Goal: Task Accomplishment & Management: Use online tool/utility

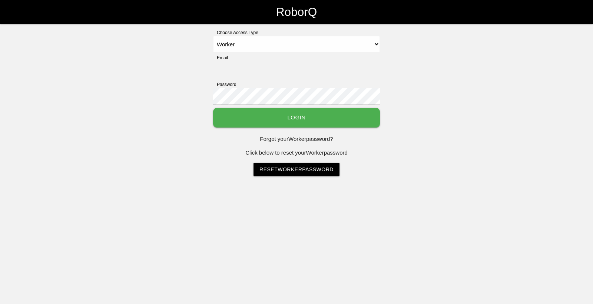
select select "Worker"
type input "[EMAIL_ADDRESS][DOMAIN_NAME]"
click at [238, 113] on button "Login" at bounding box center [296, 118] width 167 height 20
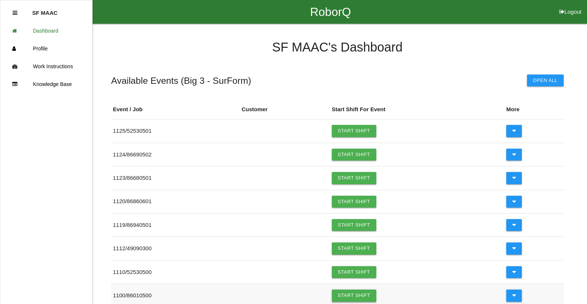
click at [350, 294] on link "Start Shift" at bounding box center [354, 295] width 44 height 12
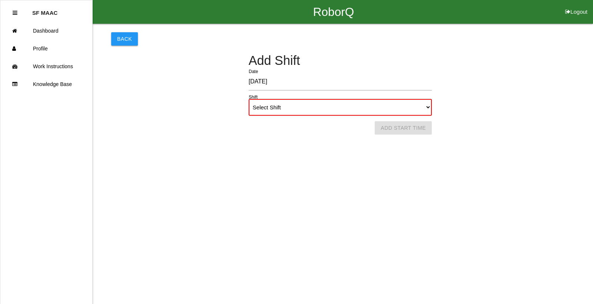
click at [428, 108] on select "Select Shift 1st Shift 2nd Shift 3rd Shift 4th Shift" at bounding box center [340, 107] width 183 height 17
select select "1"
click at [249, 99] on select "Select Shift 1st Shift 2nd Shift 3rd Shift 4th Shift" at bounding box center [340, 107] width 183 height 17
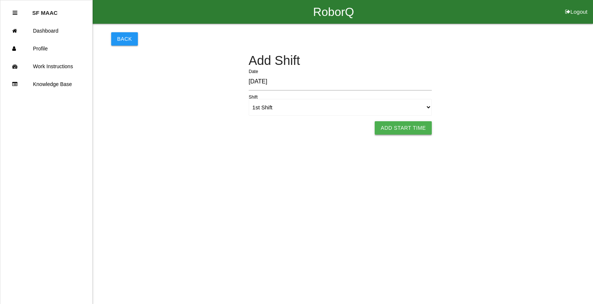
click at [398, 130] on button "Add Start Time" at bounding box center [402, 127] width 57 height 13
select select "6"
select select "17"
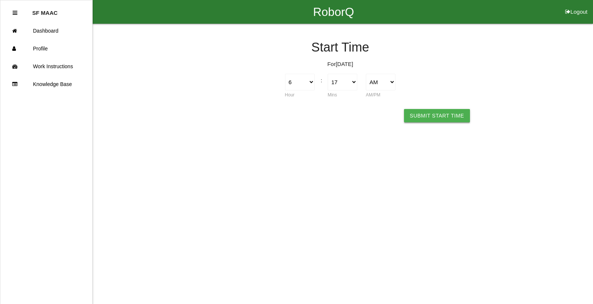
click at [416, 116] on button "Submit Start Time" at bounding box center [437, 115] width 66 height 13
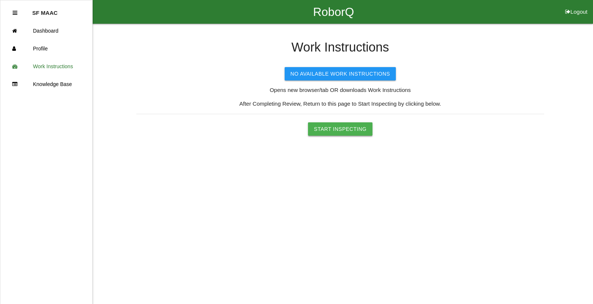
click at [350, 129] on button "Start Inspecting" at bounding box center [340, 128] width 64 height 13
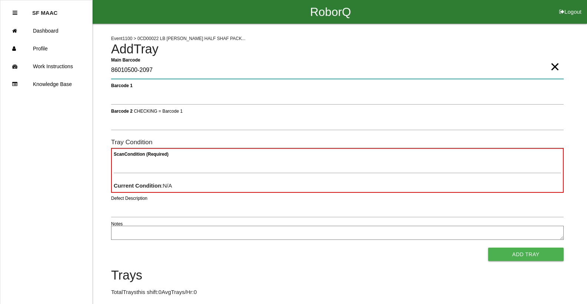
type Barcode "86010500-2097"
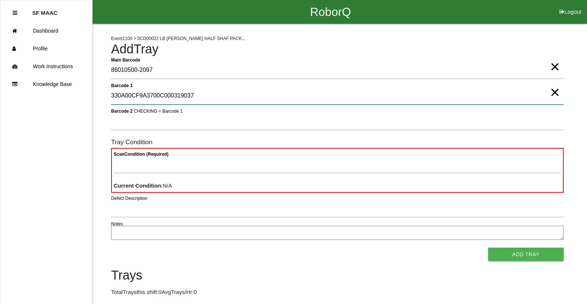
type 1 "330A00CF9A3700C000319037"
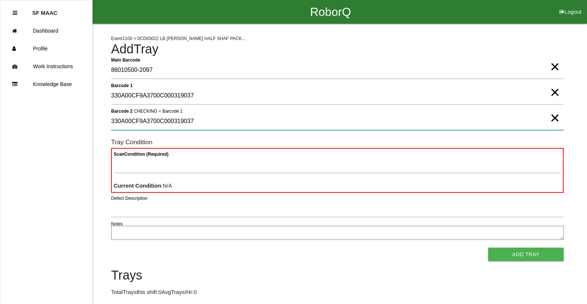
type 2 "330A00CF9A3700C000319037"
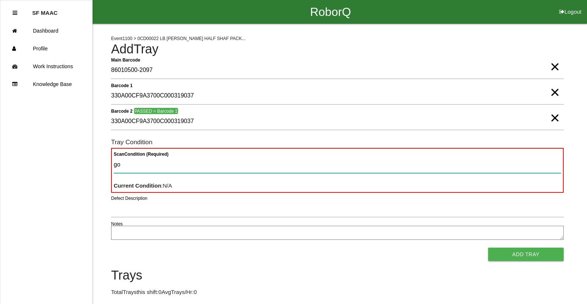
type Condition "goo"
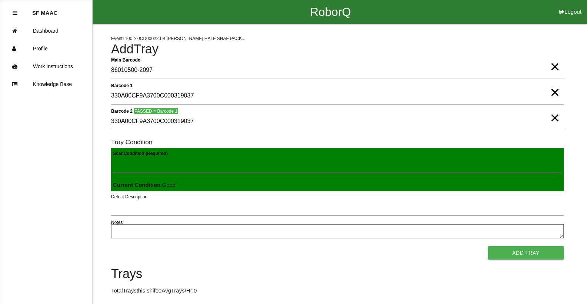
click at [488, 246] on button "Add Tray" at bounding box center [526, 252] width 76 height 13
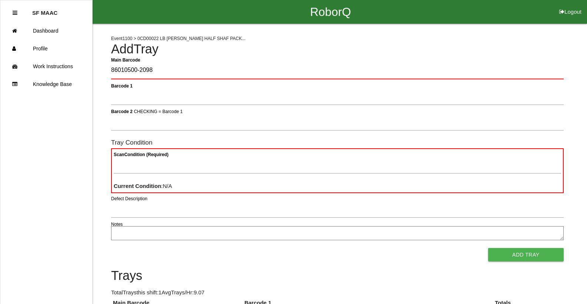
type Barcode "86010500-2098"
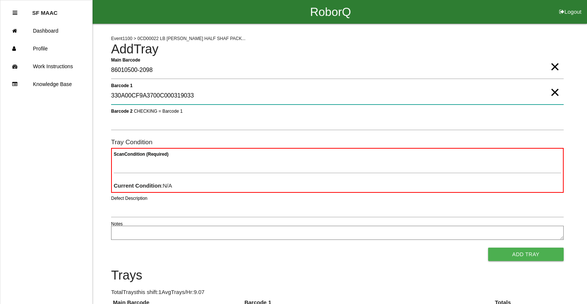
type 1 "330A00CF9A3700C000319033"
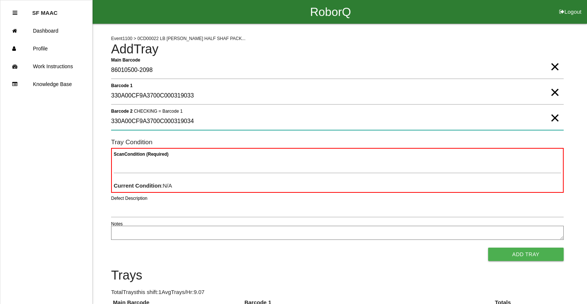
type 2 "330A00CF9A3700C000319034"
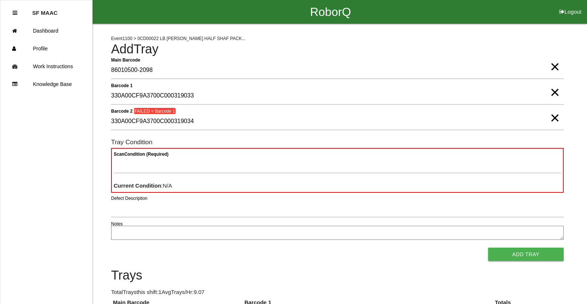
click at [550, 118] on span "×" at bounding box center [555, 110] width 10 height 15
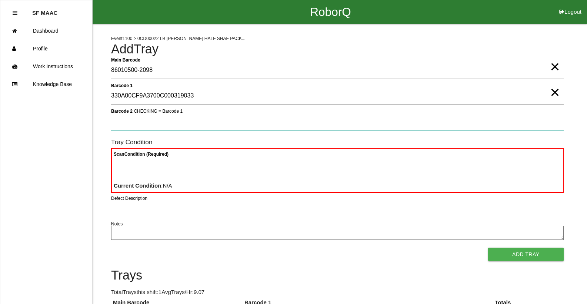
click at [221, 120] on 2 "Barcode 2 CHECKING = Barcode 1" at bounding box center [337, 121] width 453 height 17
type 2 "330A00CF9A3700C000319033"
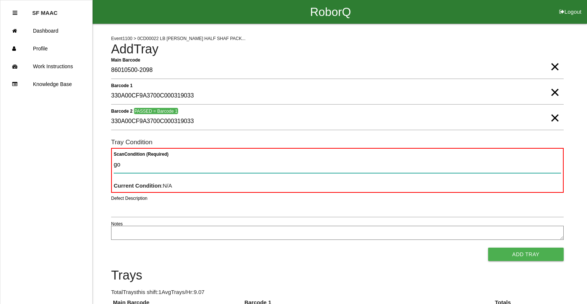
type Condition "goo"
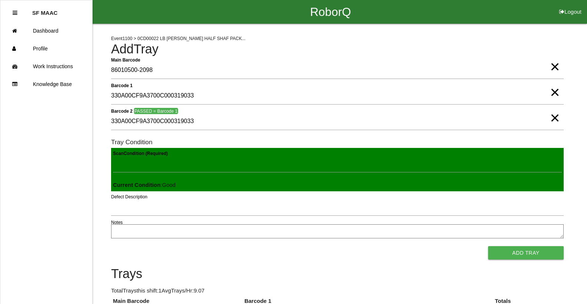
click button "Add Tray" at bounding box center [526, 252] width 76 height 13
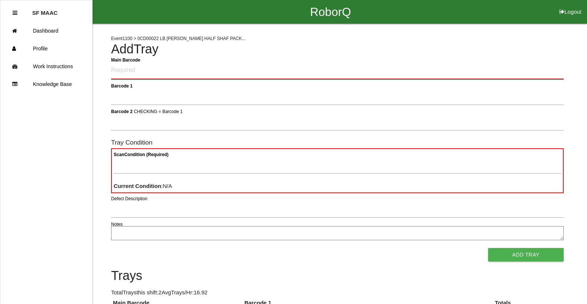
click at [143, 75] on Barcode "Main Barcode" at bounding box center [337, 70] width 453 height 17
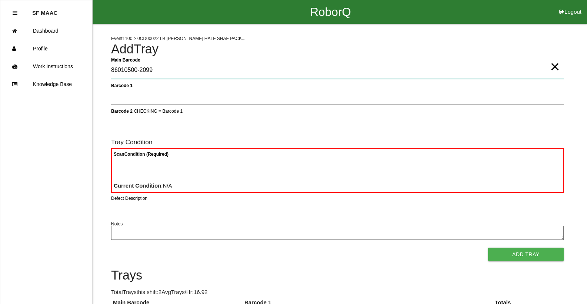
type Barcode "86010500-2099"
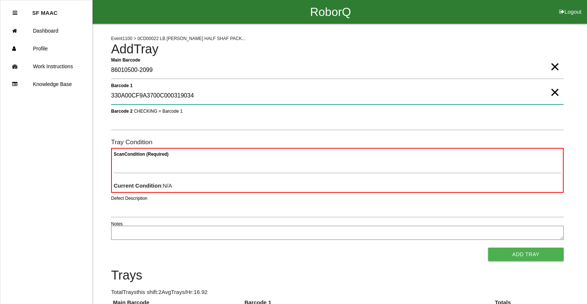
type 1 "330A00CF9A3700C000319034"
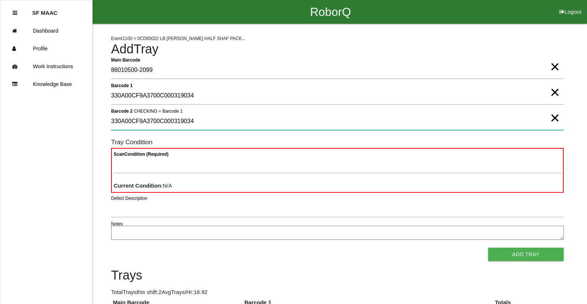
type 2 "330A00CF9A3700C000319034"
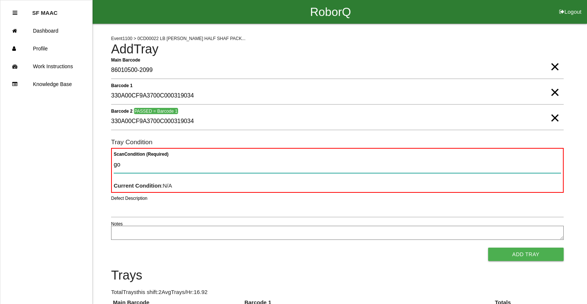
type Condition "goo"
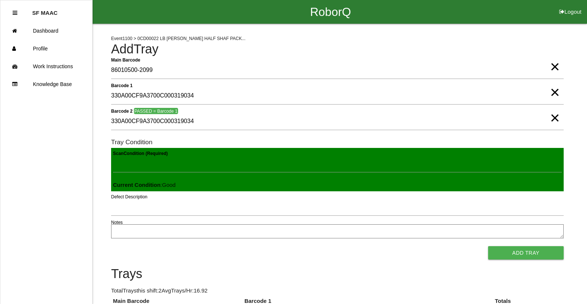
click at [488, 246] on button "Add Tray" at bounding box center [526, 252] width 76 height 13
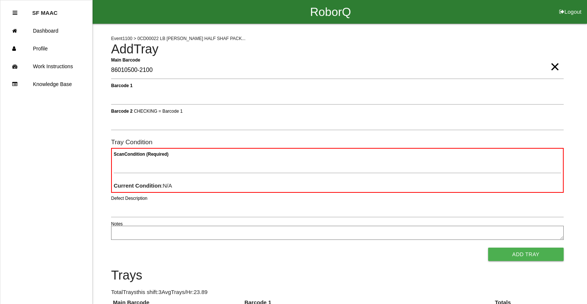
type Barcode "86010500-2100"
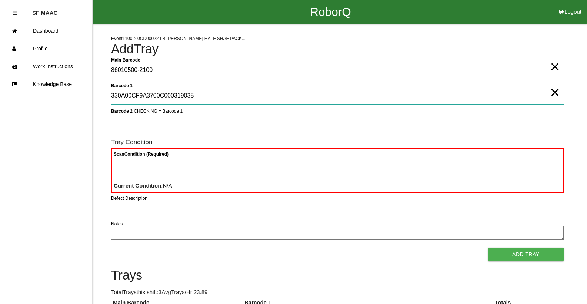
type 1 "330A00CF9A3700C000319035"
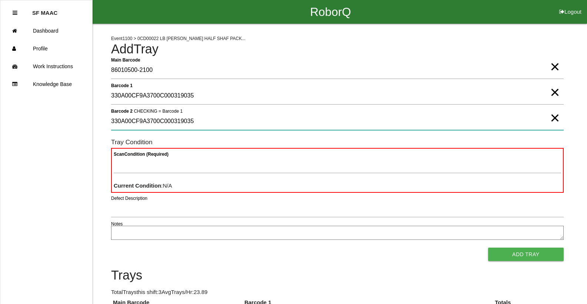
type 2 "330A00CF9A3700C000319035"
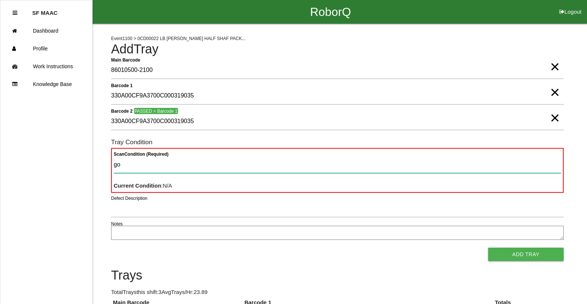
type Condition "goo"
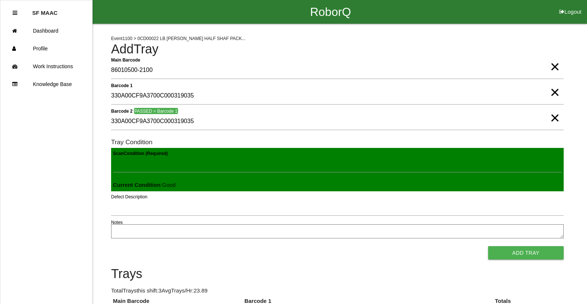
click at [488, 246] on button "Add Tray" at bounding box center [526, 252] width 76 height 13
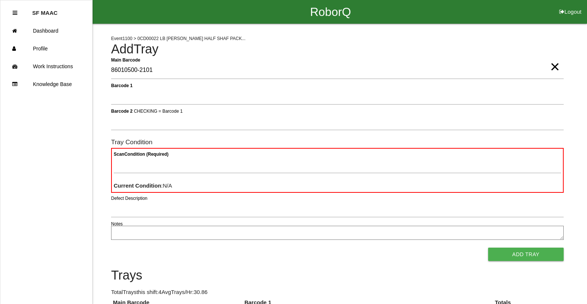
type Barcode "86010500-2101"
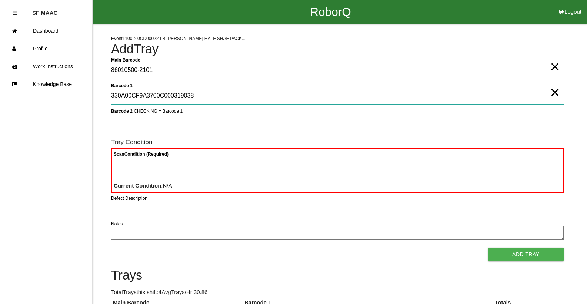
type 1 "330A00CF9A3700C000319038"
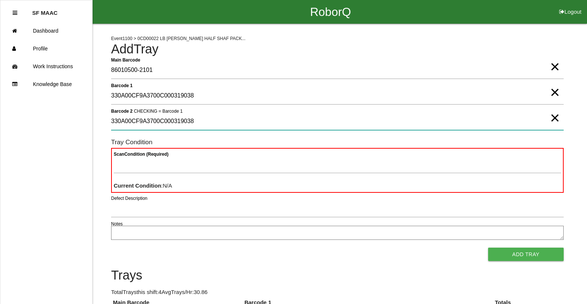
type 2 "330A00CF9A3700C000319038"
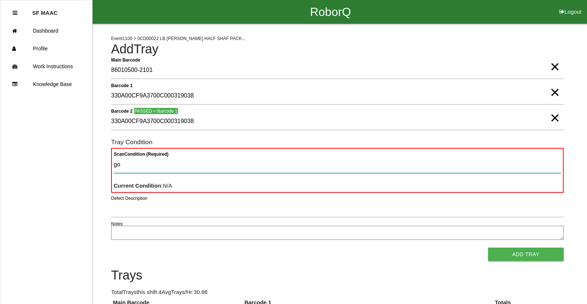
type Condition "goo"
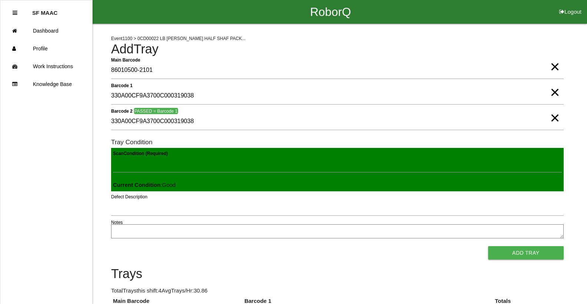
click at [488, 246] on button "Add Tray" at bounding box center [526, 252] width 76 height 13
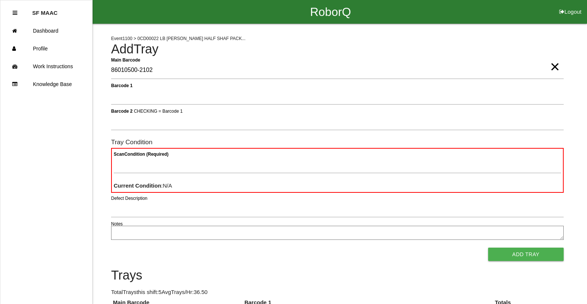
type Barcode "86010500-2102"
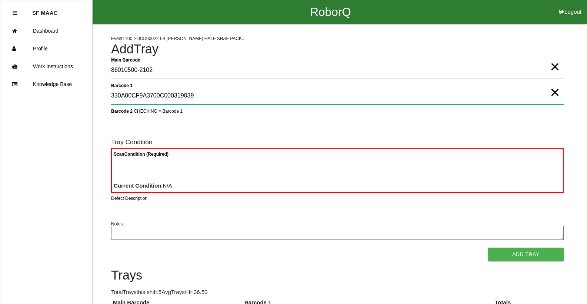
type 1 "330A00CF9A3700C000319039"
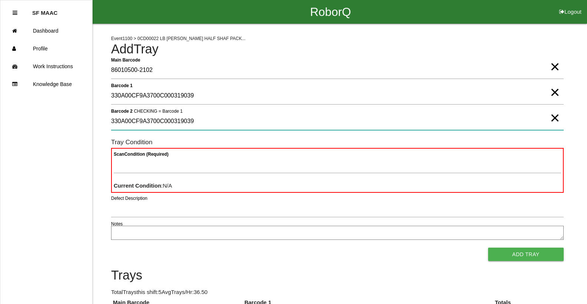
type 2 "330A00CF9A3700C000319039"
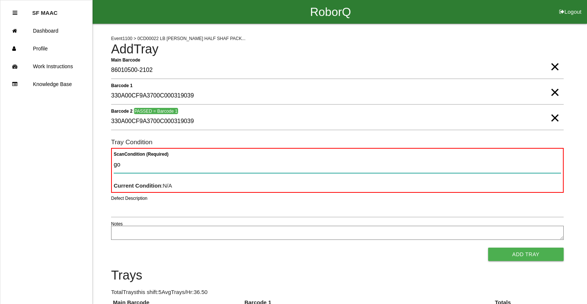
type Condition "goo"
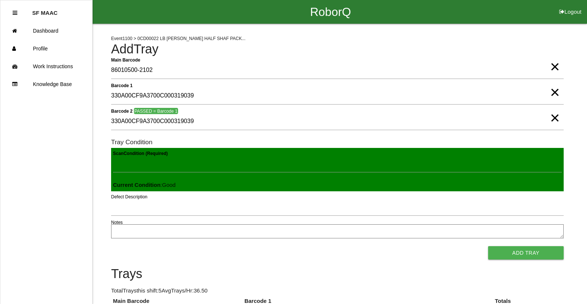
click at [488, 246] on button "Add Tray" at bounding box center [526, 252] width 76 height 13
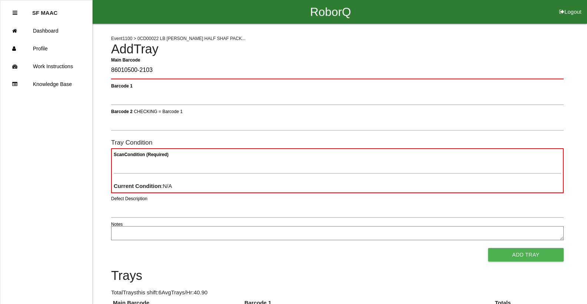
type Barcode "86010500-2103"
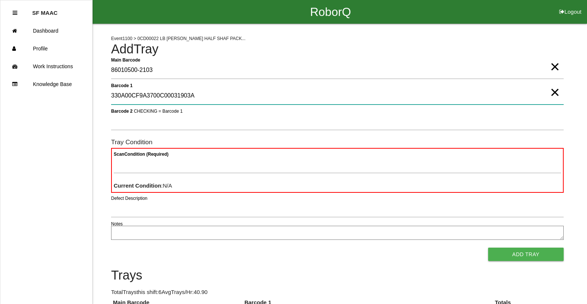
type 1 "330A00CF9A3700C00031903A"
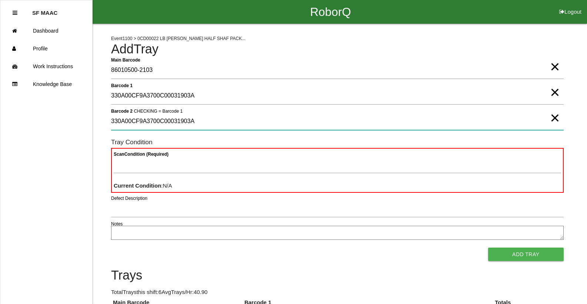
type 2 "330A00CF9A3700C00031903A"
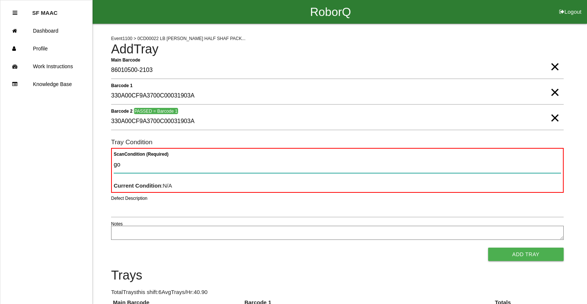
type Condition "goo"
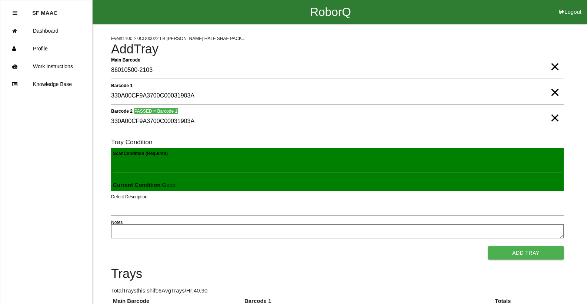
click at [488, 246] on button "Add Tray" at bounding box center [526, 252] width 76 height 13
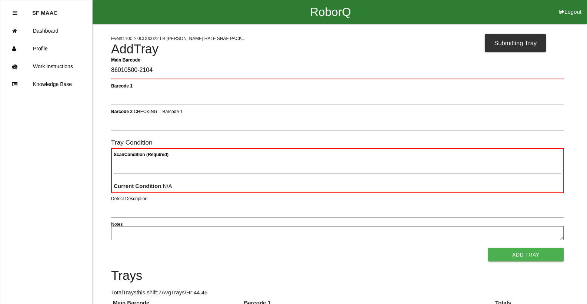
type Barcode "86010500-2104"
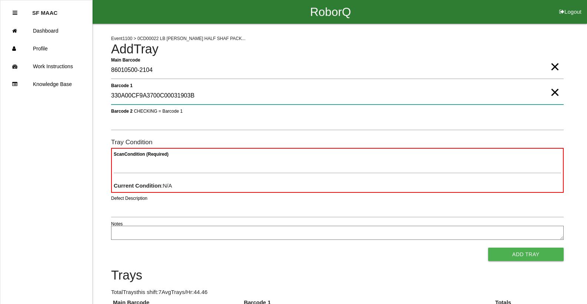
type 1 "330A00CF9A3700C00031903B"
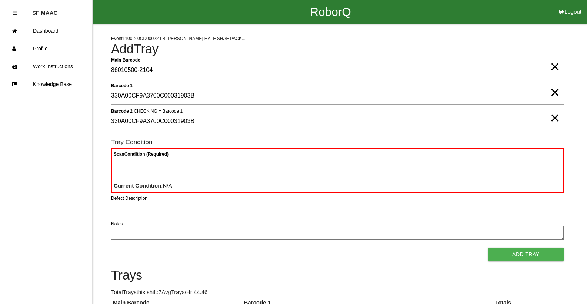
type 2 "330A00CF9A3700C00031903B"
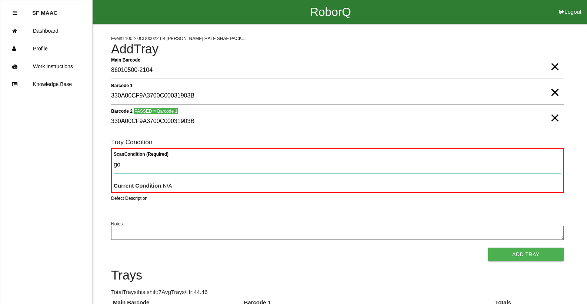
type Condition "goo"
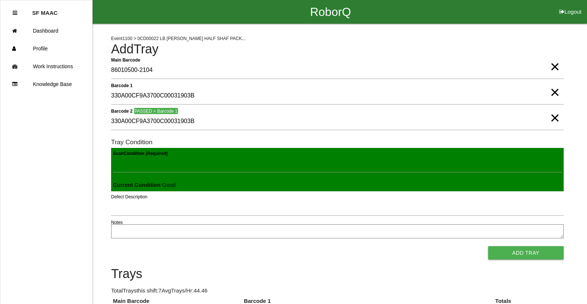
click at [488, 246] on button "Add Tray" at bounding box center [526, 252] width 76 height 13
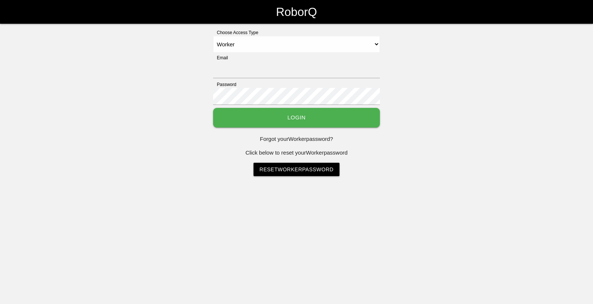
select select "Worker"
type input "[EMAIL_ADDRESS][DOMAIN_NAME]"
click at [294, 117] on button "Login" at bounding box center [296, 118] width 167 height 20
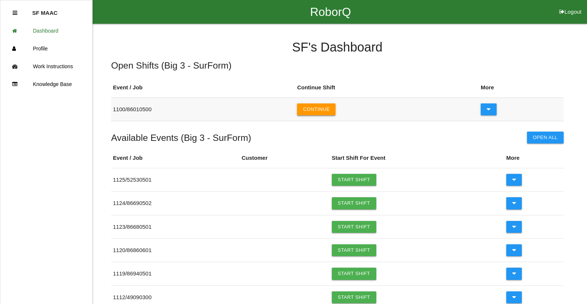
click at [311, 109] on button "Continue" at bounding box center [316, 109] width 39 height 12
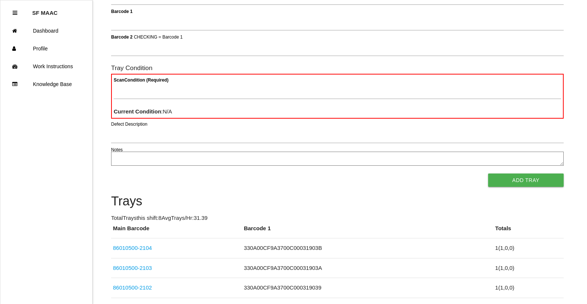
scroll to position [66, 0]
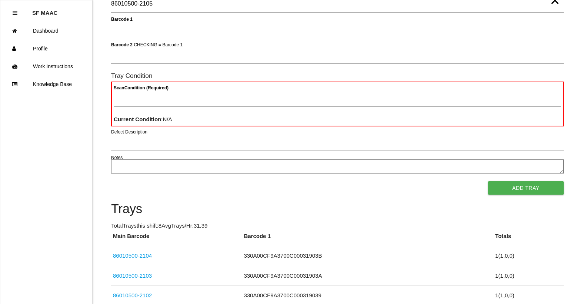
type Barcode "86010500-2105"
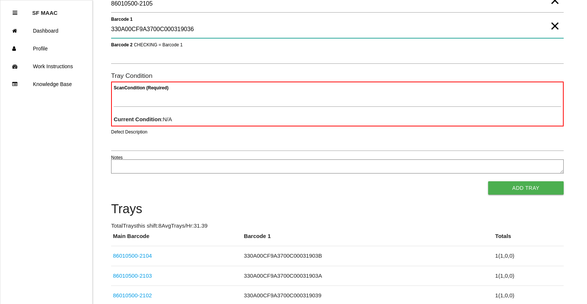
type 1 "330A00CF9A3700C000319036"
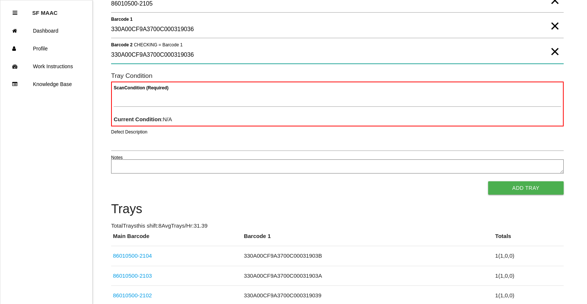
type 2 "330A00CF9A3700C000319036"
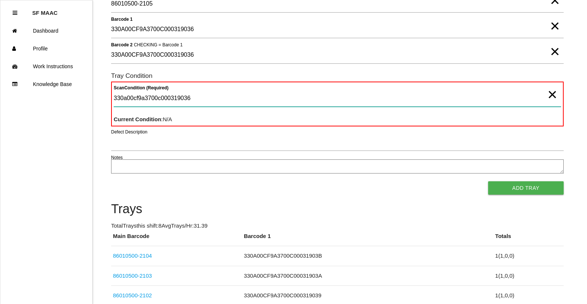
type Condition "330a00cf9a3700c000319036"
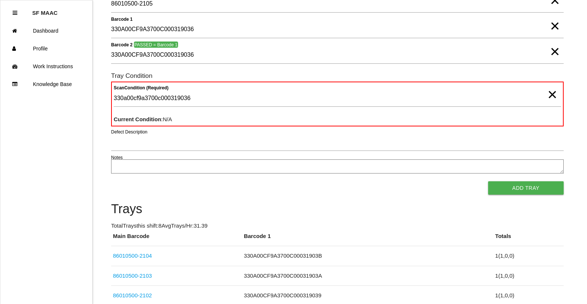
click at [555, 93] on span "×" at bounding box center [552, 87] width 10 height 15
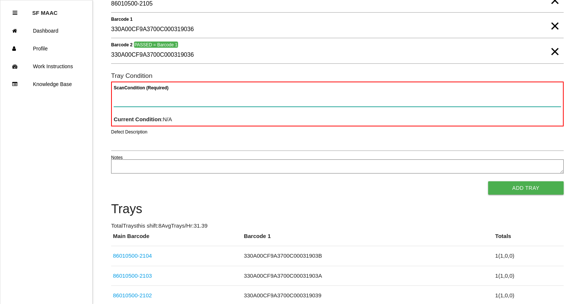
click at [554, 93] on Condition "Scan Condition (Required)" at bounding box center [337, 98] width 447 height 17
type Condition "goo"
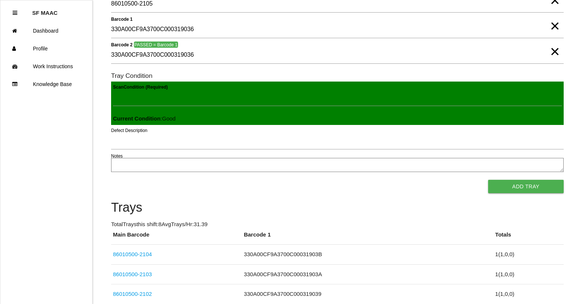
click at [488, 180] on button "Add Tray" at bounding box center [526, 186] width 76 height 13
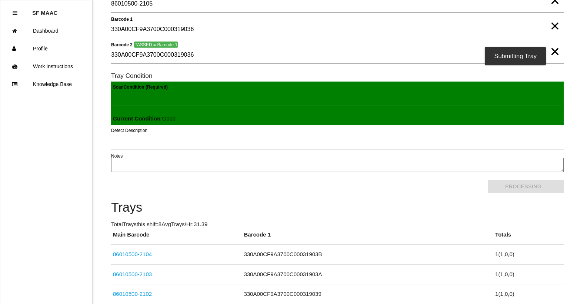
scroll to position [0, 0]
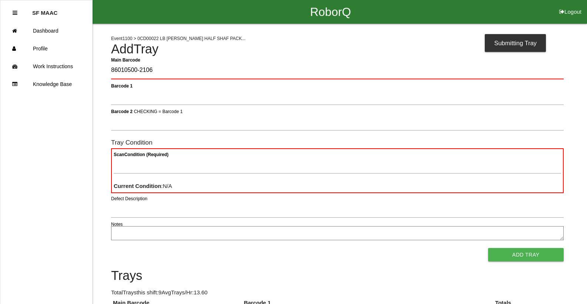
type Barcode "86010500-2106"
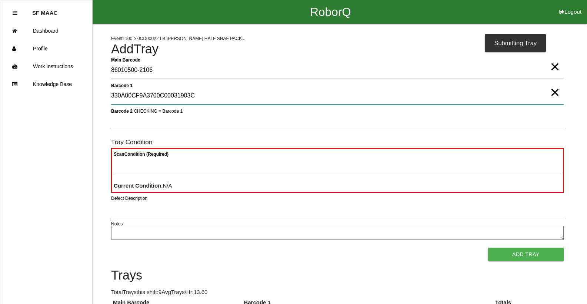
type 1 "330A00CF9A3700C00031903C"
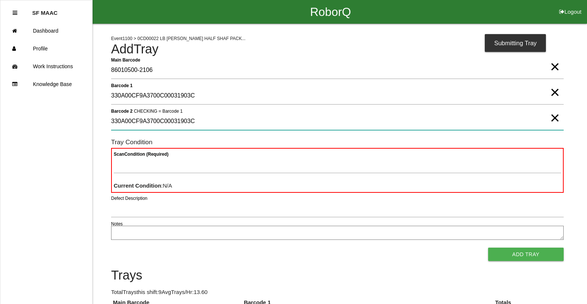
type 2 "330A00CF9A3700C00031903C"
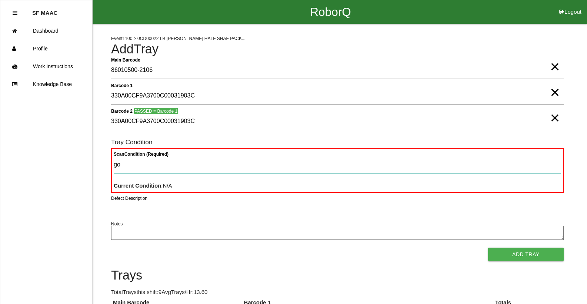
type Condition "goo"
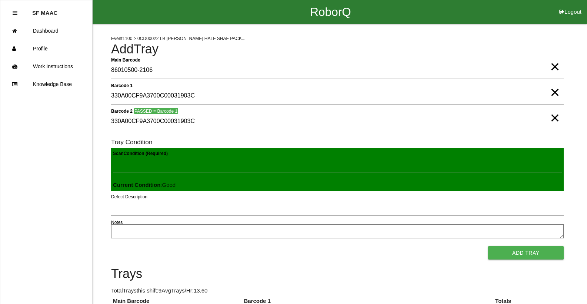
click at [488, 246] on button "Add Tray" at bounding box center [526, 252] width 76 height 13
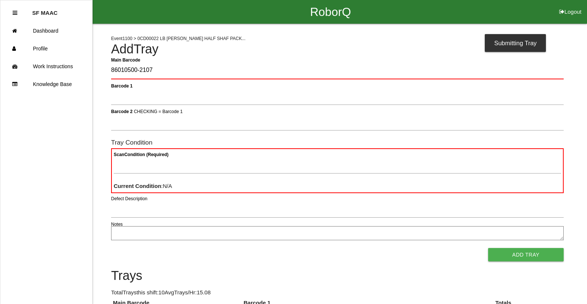
type Barcode "86010500-2107"
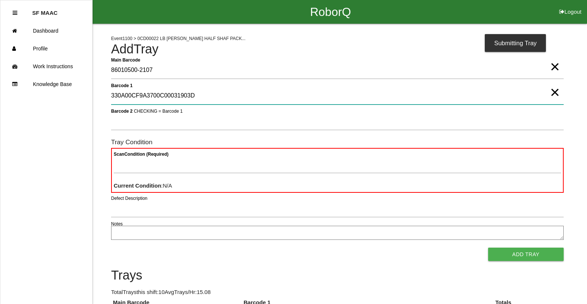
type 1 "330A00CF9A3700C00031903D"
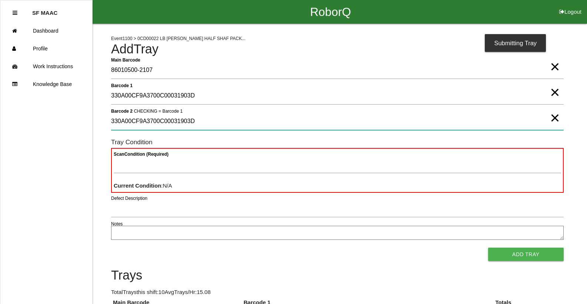
type 2 "330A00CF9A3700C00031903D"
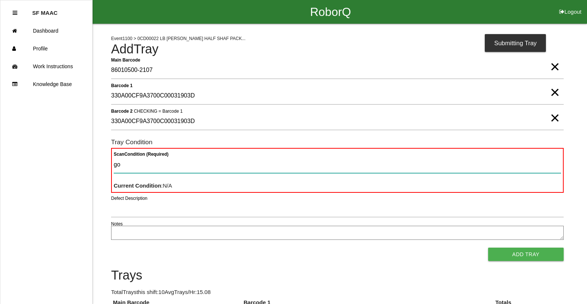
type Condition "goo"
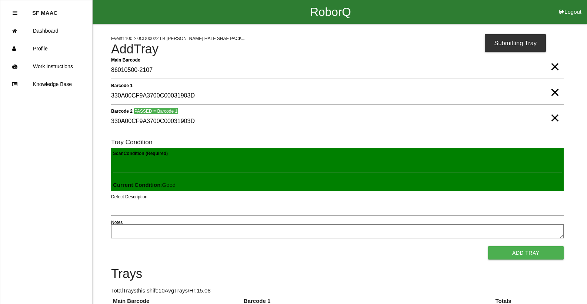
click at [488, 246] on button "Add Tray" at bounding box center [526, 252] width 76 height 13
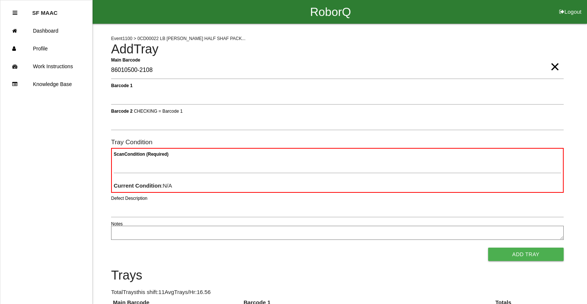
type Barcode "86010500-2108"
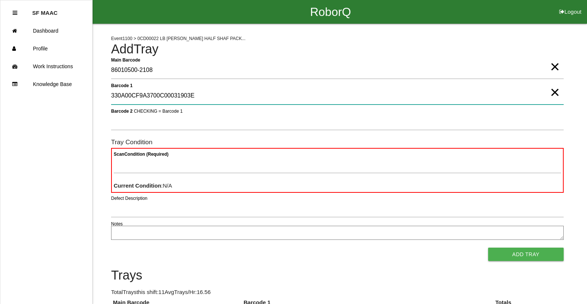
type 1 "330A00CF9A3700C00031903E"
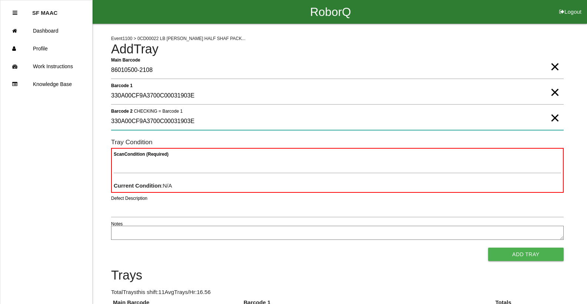
type 2 "330A00CF9A3700C00031903E"
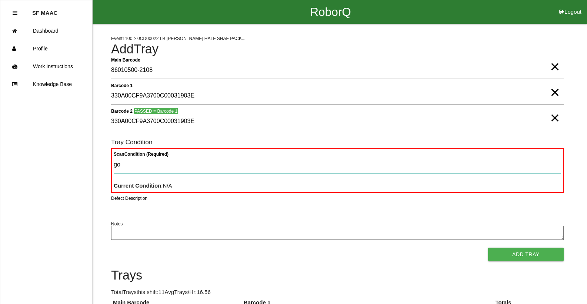
type Condition "goo"
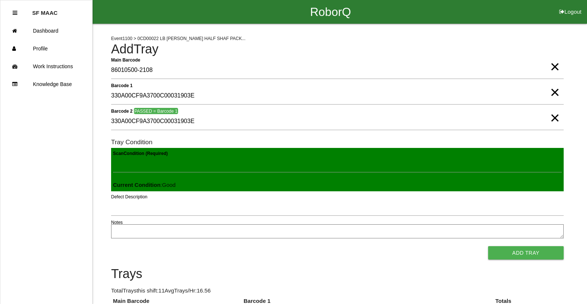
click at [488, 246] on button "Add Tray" at bounding box center [526, 252] width 76 height 13
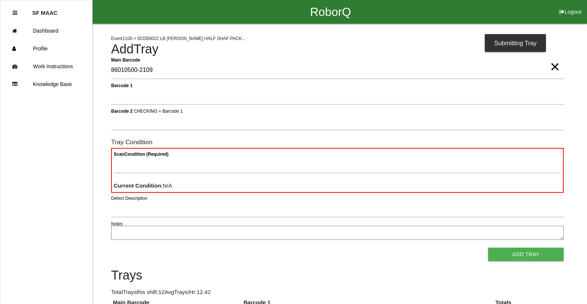
type Barcode "86010500-2109"
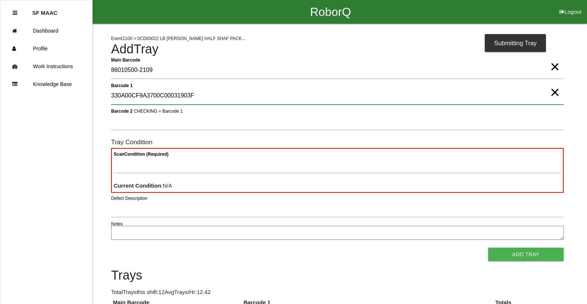
type 1 "330A00CF9A3700C00031903F"
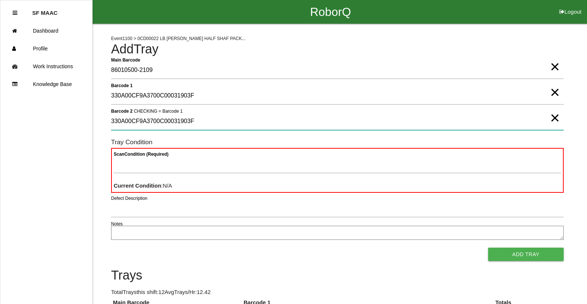
type 2 "330A00CF9A3700C00031903F"
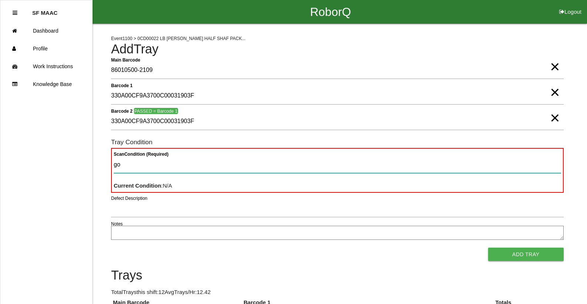
type Condition "goo"
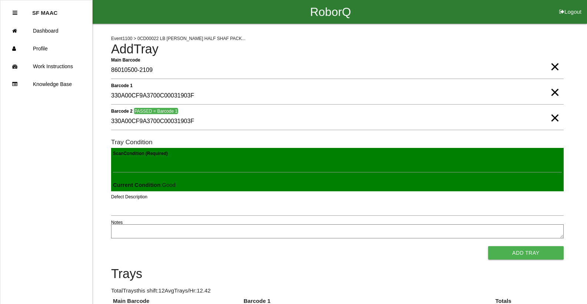
click at [488, 246] on button "Add Tray" at bounding box center [526, 252] width 76 height 13
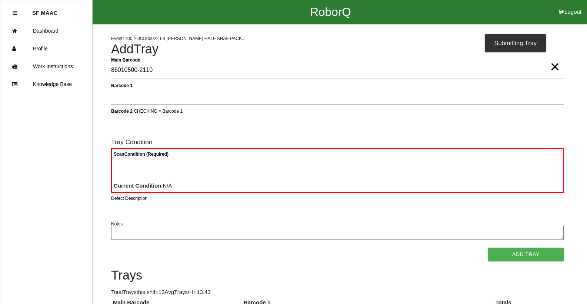
type Barcode "86010500-2110"
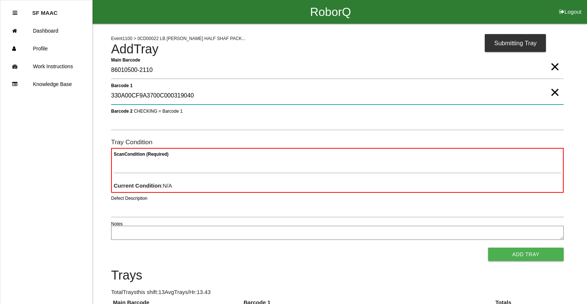
type 1 "330A00CF9A3700C000319040"
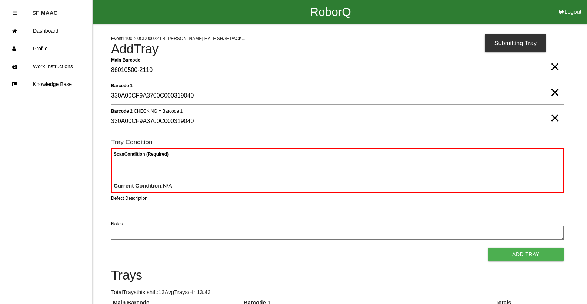
type 2 "330A00CF9A3700C000319040"
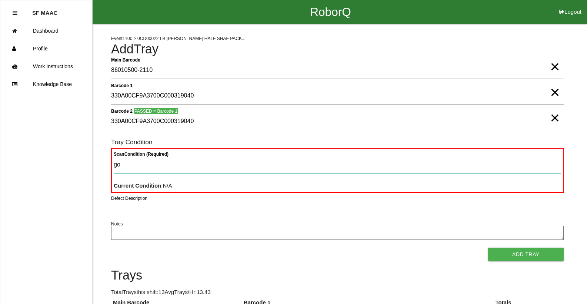
type Condition "goo"
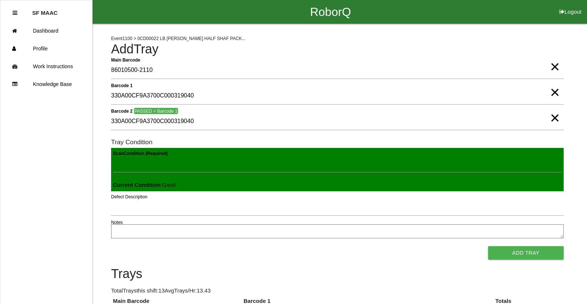
click at [488, 246] on button "Add Tray" at bounding box center [526, 252] width 76 height 13
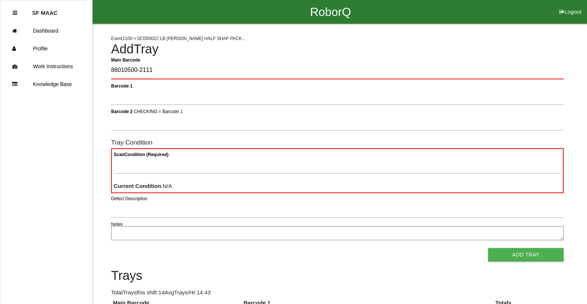
type Barcode "86010500-2111"
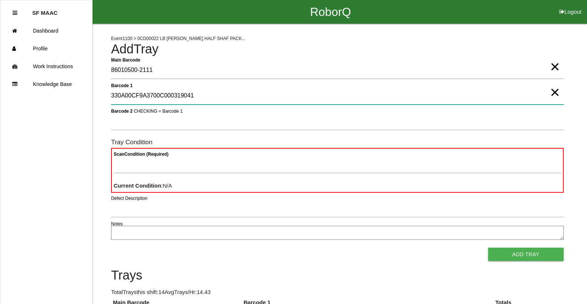
type 1 "330A00CF9A3700C000319041"
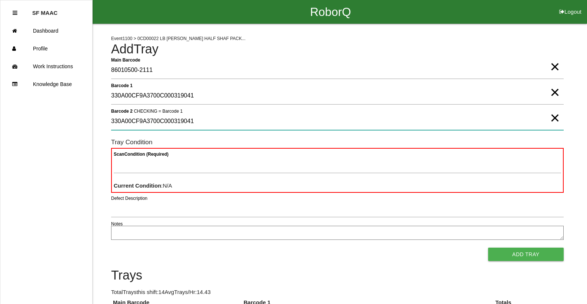
type 2 "330A00CF9A3700C000319041"
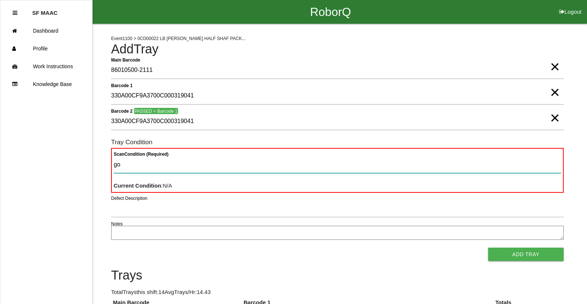
type Condition "goo"
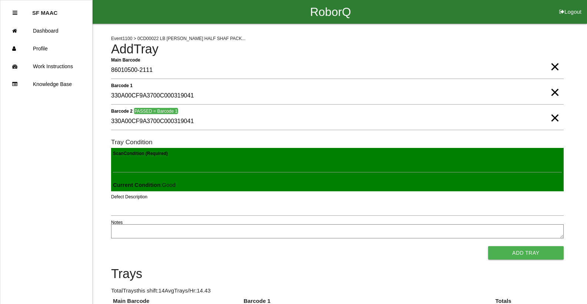
click at [488, 246] on button "Add Tray" at bounding box center [526, 252] width 76 height 13
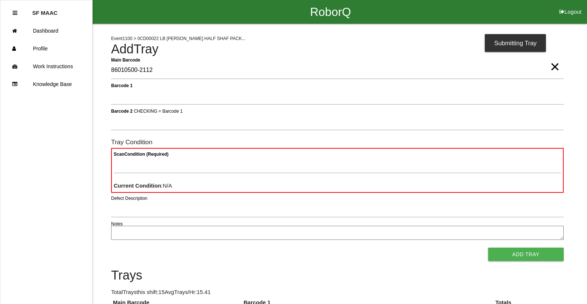
type Barcode "86010500-2112"
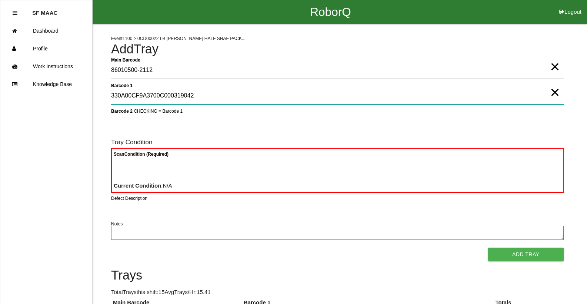
type 1 "330A00CF9A3700C000319042"
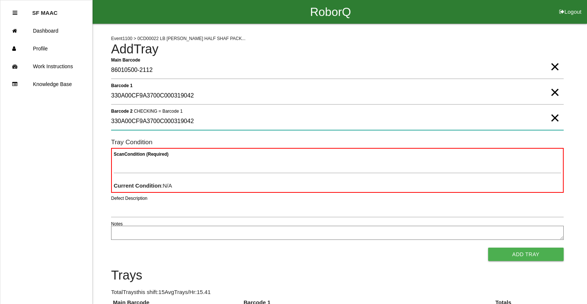
type 2 "330A00CF9A3700C000319042"
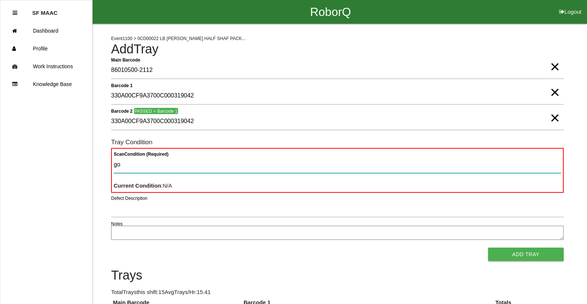
type Condition "goo"
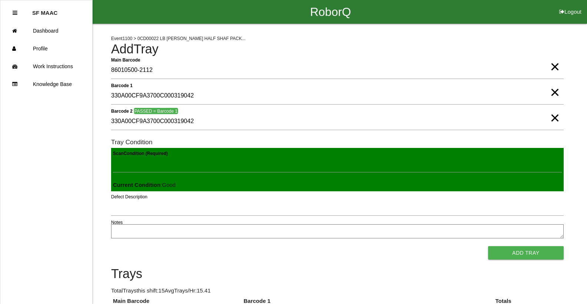
click at [488, 246] on button "Add Tray" at bounding box center [526, 252] width 76 height 13
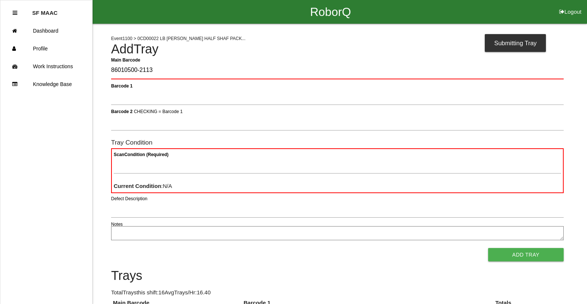
type Barcode "86010500-2113"
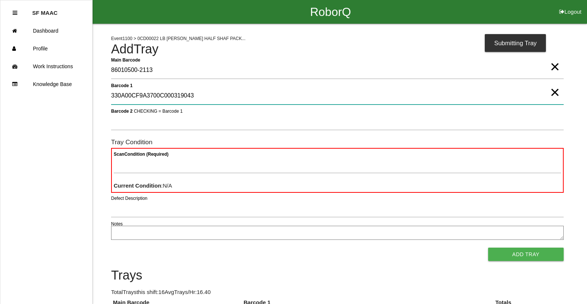
type 1 "330A00CF9A3700C000319043"
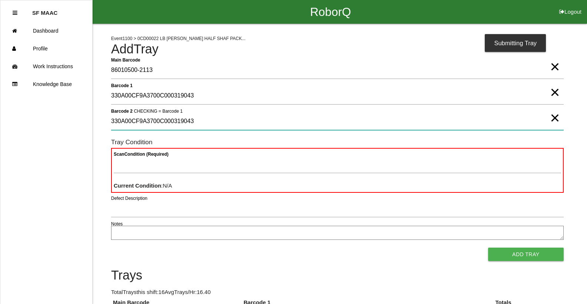
type 2 "330A00CF9A3700C000319043"
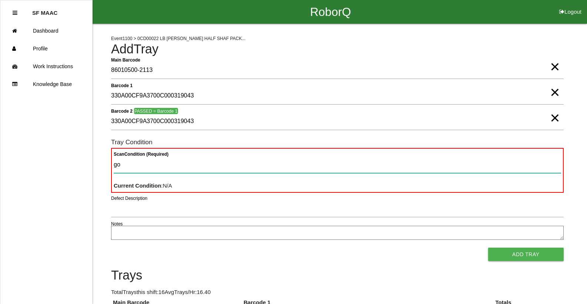
type Condition "goo"
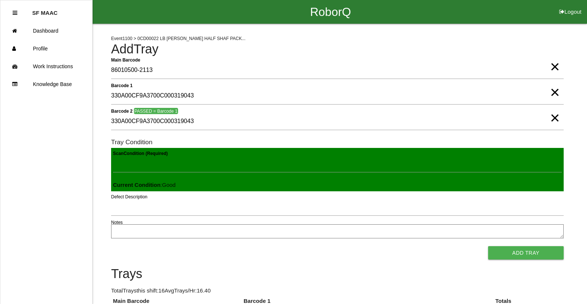
click at [488, 246] on button "Add Tray" at bounding box center [526, 252] width 76 height 13
